Goal: Check status: Check status

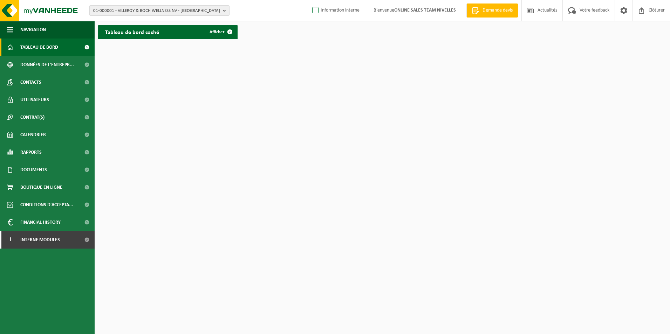
click at [312, 9] on label "Information interne" at bounding box center [335, 10] width 49 height 11
click at [310, 0] on input "Information interne" at bounding box center [309, 0] width 0 height 0
checkbox input "true"
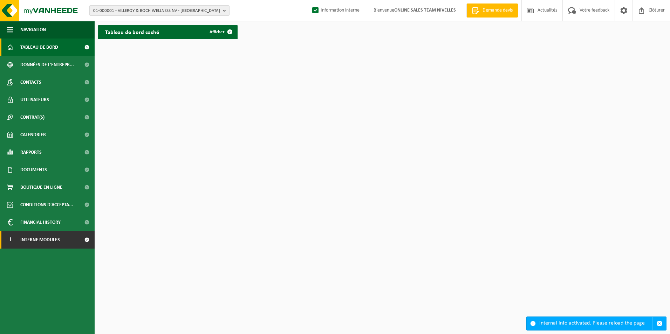
click at [55, 240] on span "Interne modules" at bounding box center [40, 240] width 40 height 18
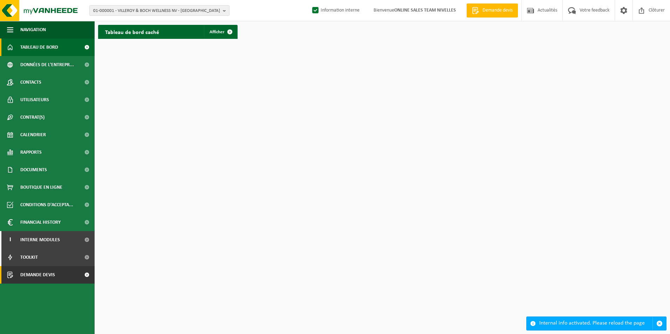
click at [45, 276] on span "Demande devis" at bounding box center [37, 275] width 35 height 18
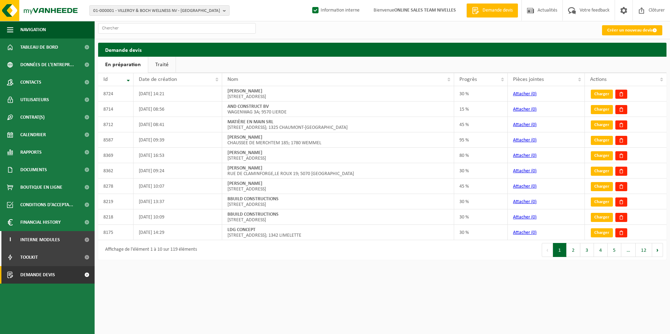
click at [161, 66] on link "Traité" at bounding box center [161, 65] width 27 height 16
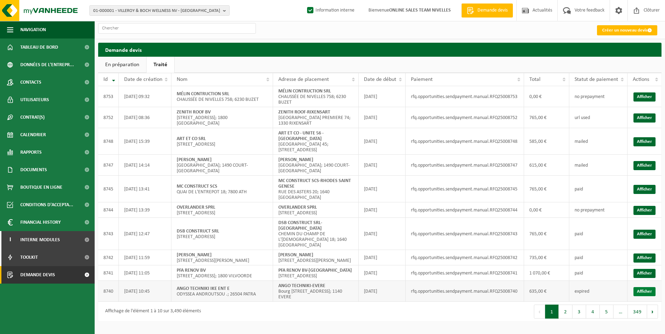
click at [652, 296] on link "Afficher" at bounding box center [644, 291] width 22 height 9
click at [648, 164] on link "Afficher" at bounding box center [644, 165] width 22 height 9
click at [646, 296] on link "Afficher" at bounding box center [644, 291] width 22 height 9
click at [651, 296] on link "Afficher" at bounding box center [644, 291] width 22 height 9
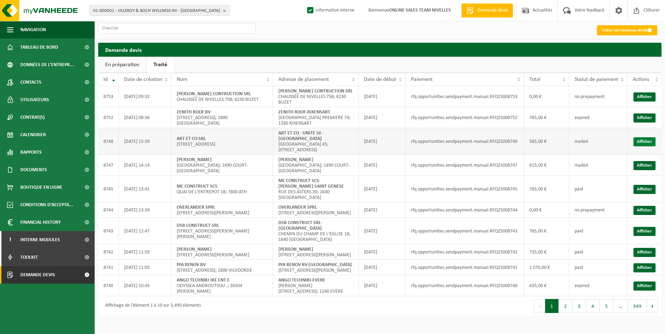
click at [638, 140] on link "Afficher" at bounding box center [644, 141] width 22 height 9
click at [646, 119] on link "Afficher" at bounding box center [644, 117] width 22 height 9
